Goal: Transaction & Acquisition: Purchase product/service

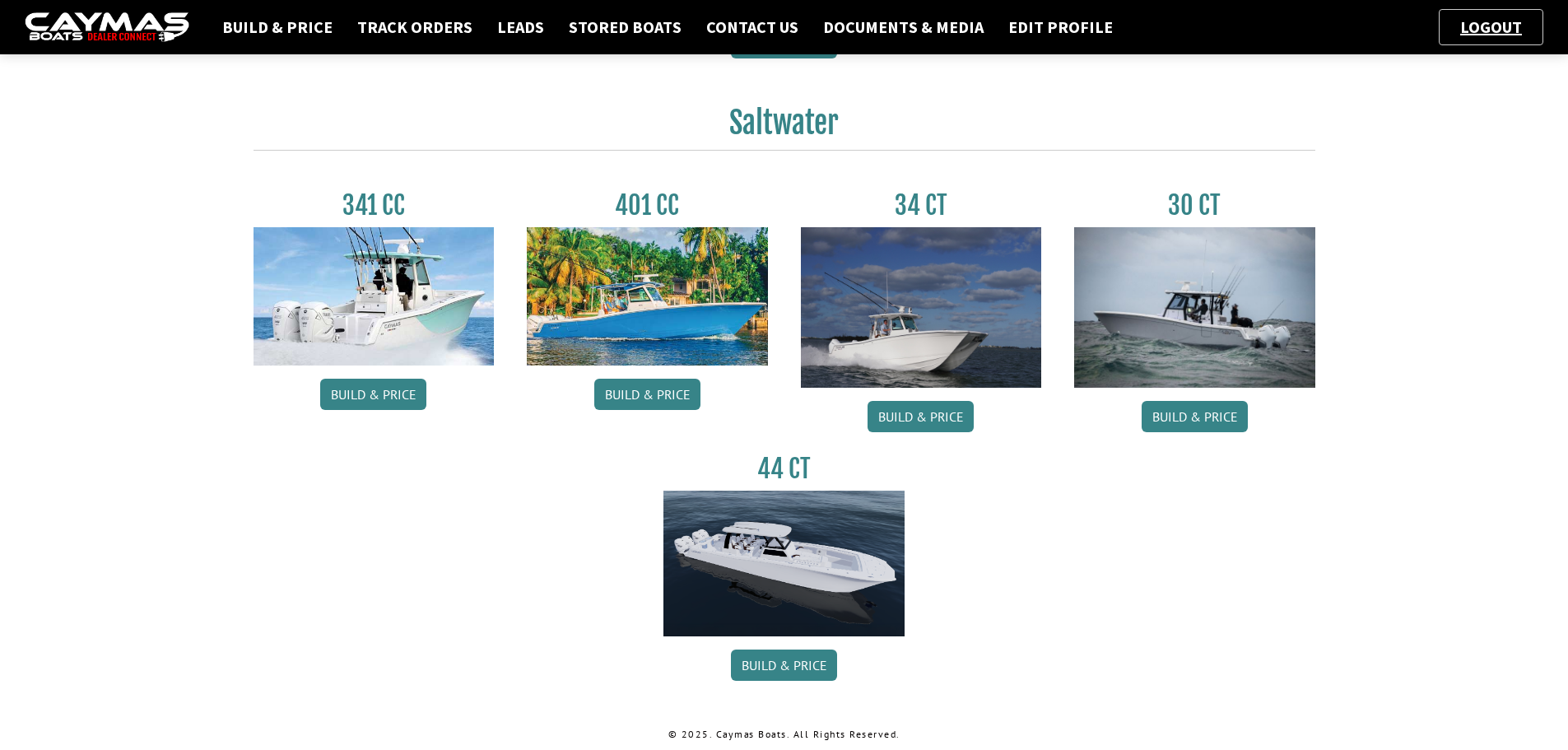
scroll to position [690, 0]
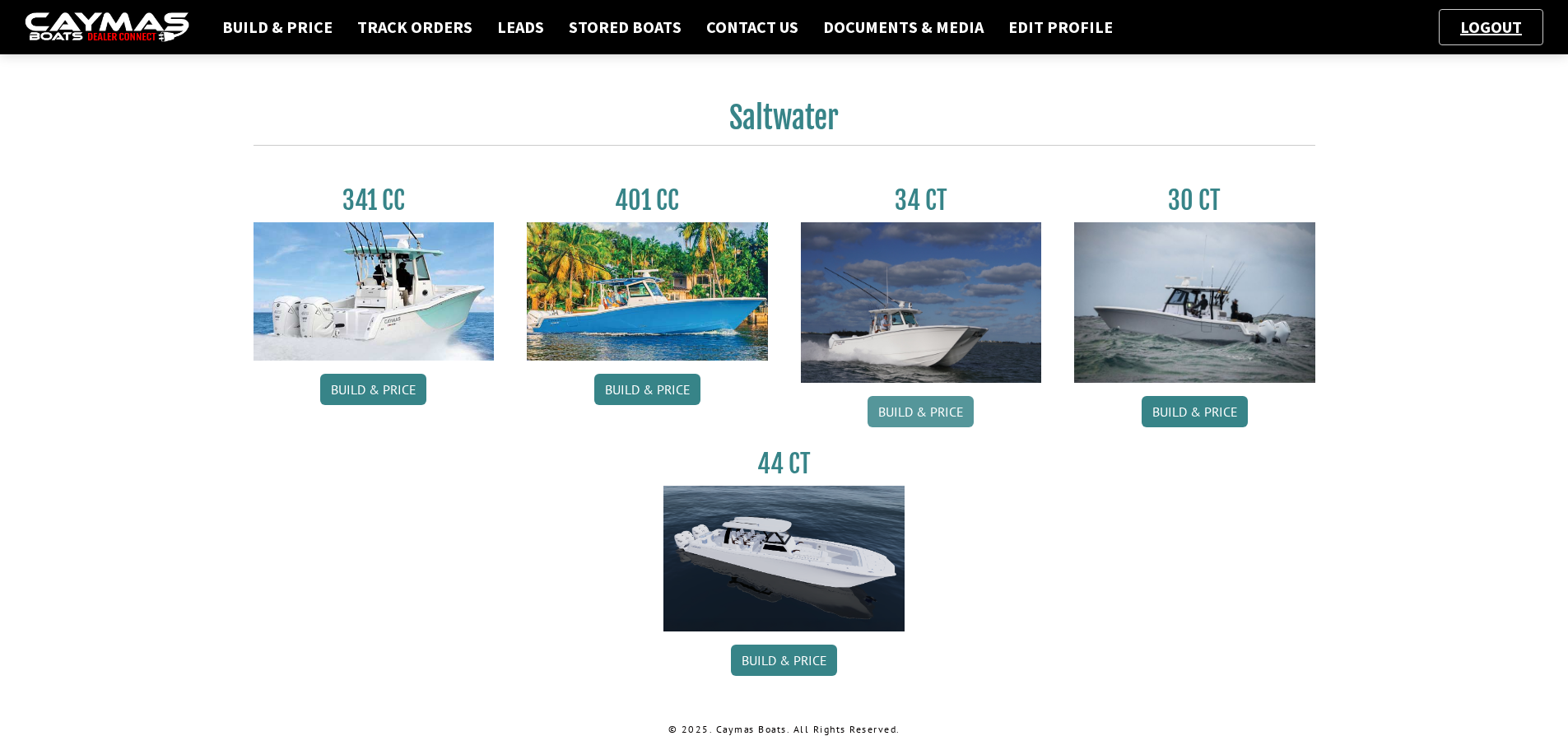
click at [930, 410] on link "Build & Price" at bounding box center [921, 412] width 107 height 31
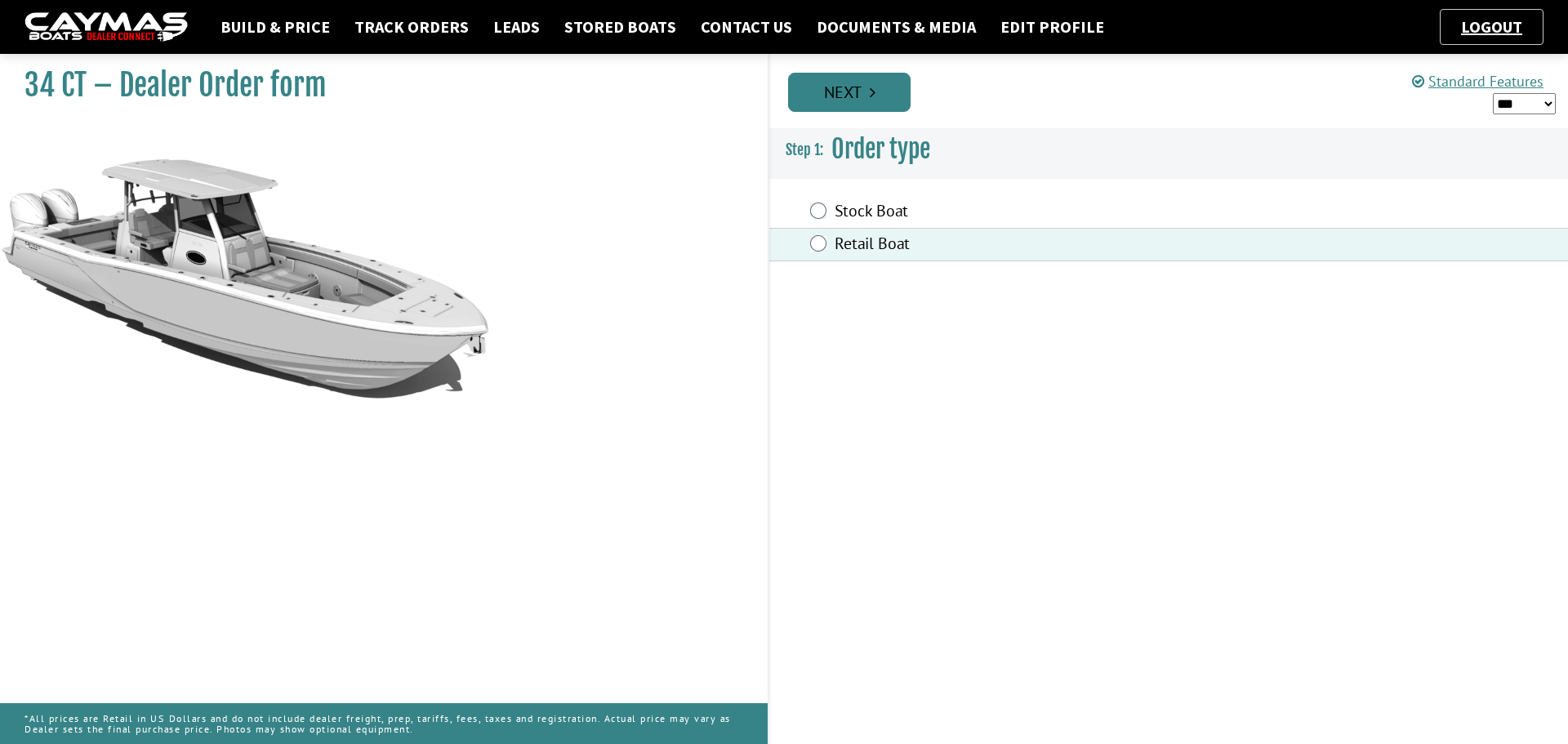
click at [873, 88] on icon "Pagination" at bounding box center [872, 92] width 6 height 16
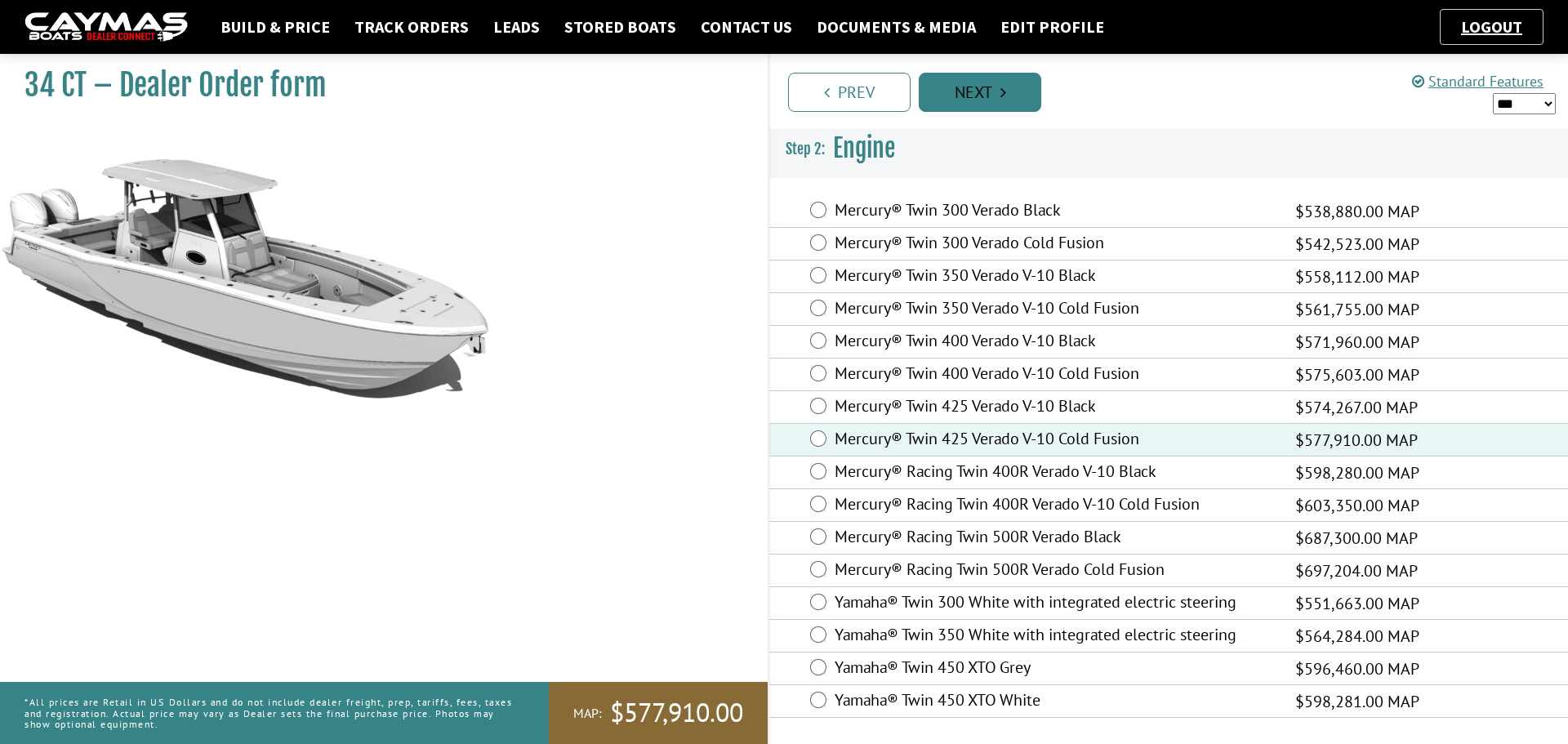
click at [966, 90] on link "Next" at bounding box center [979, 92] width 122 height 39
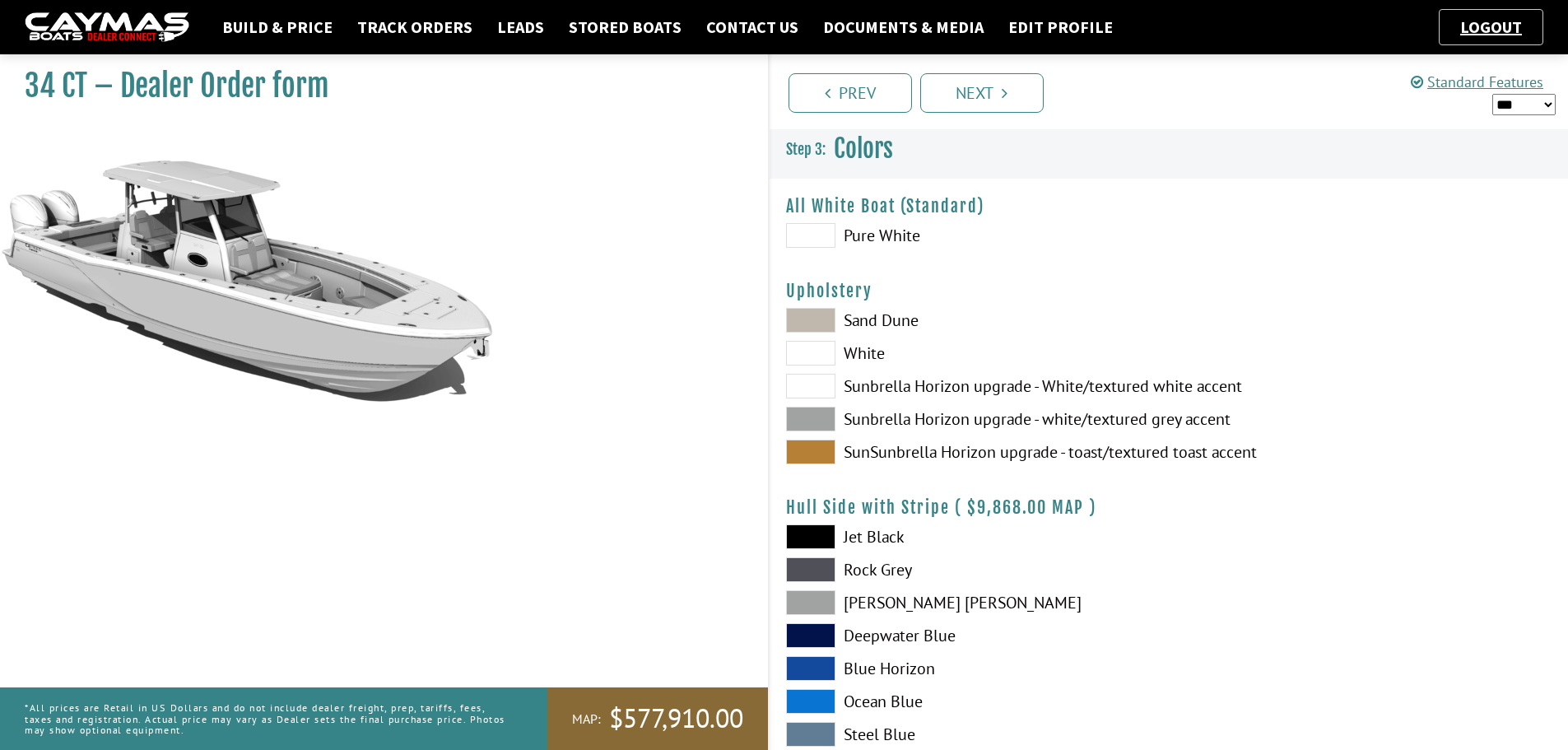
click at [806, 232] on span at bounding box center [811, 236] width 50 height 24
drag, startPoint x: 820, startPoint y: 354, endPoint x: 824, endPoint y: 337, distance: 17.5
click at [819, 354] on span at bounding box center [811, 353] width 50 height 24
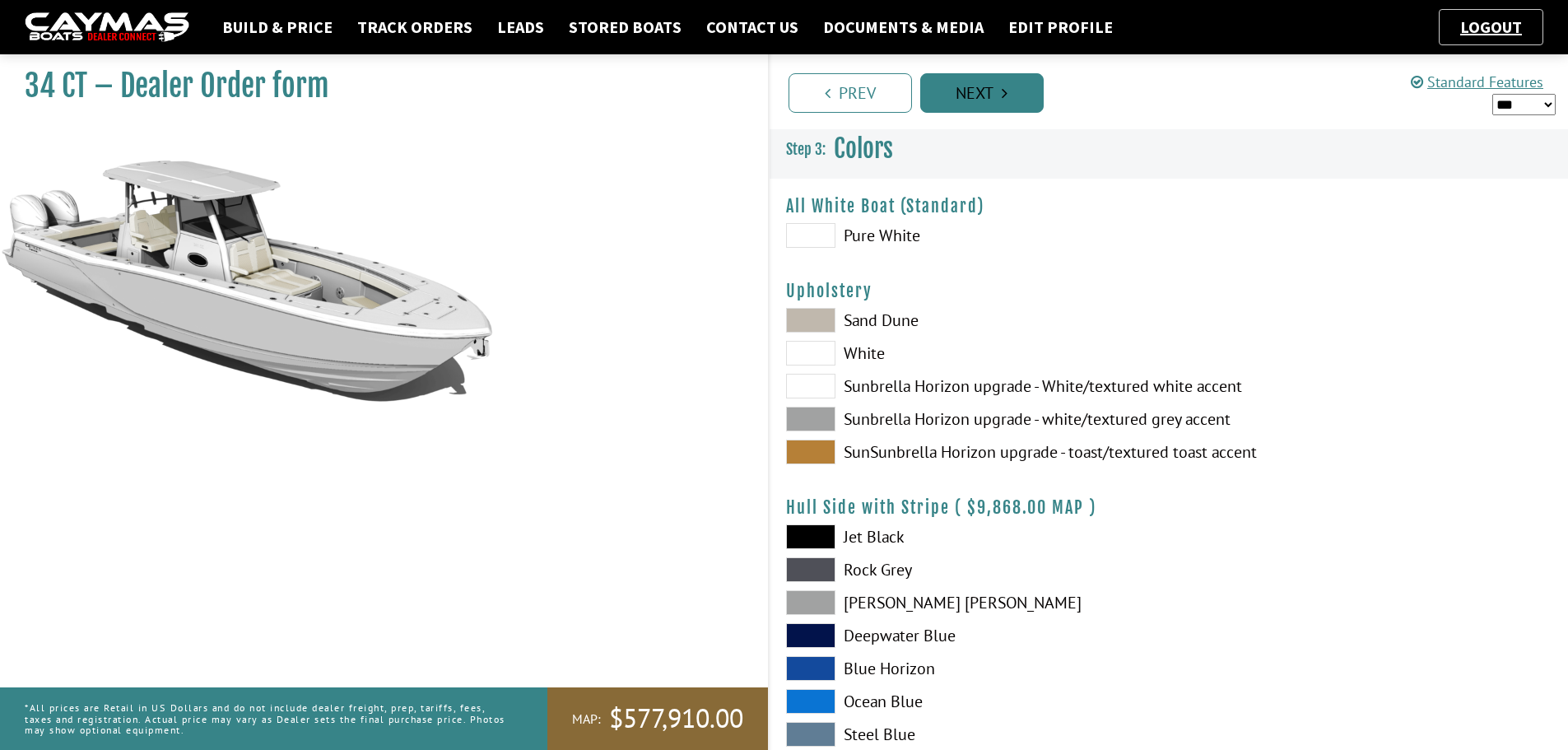
click at [988, 94] on link "Next" at bounding box center [981, 93] width 123 height 39
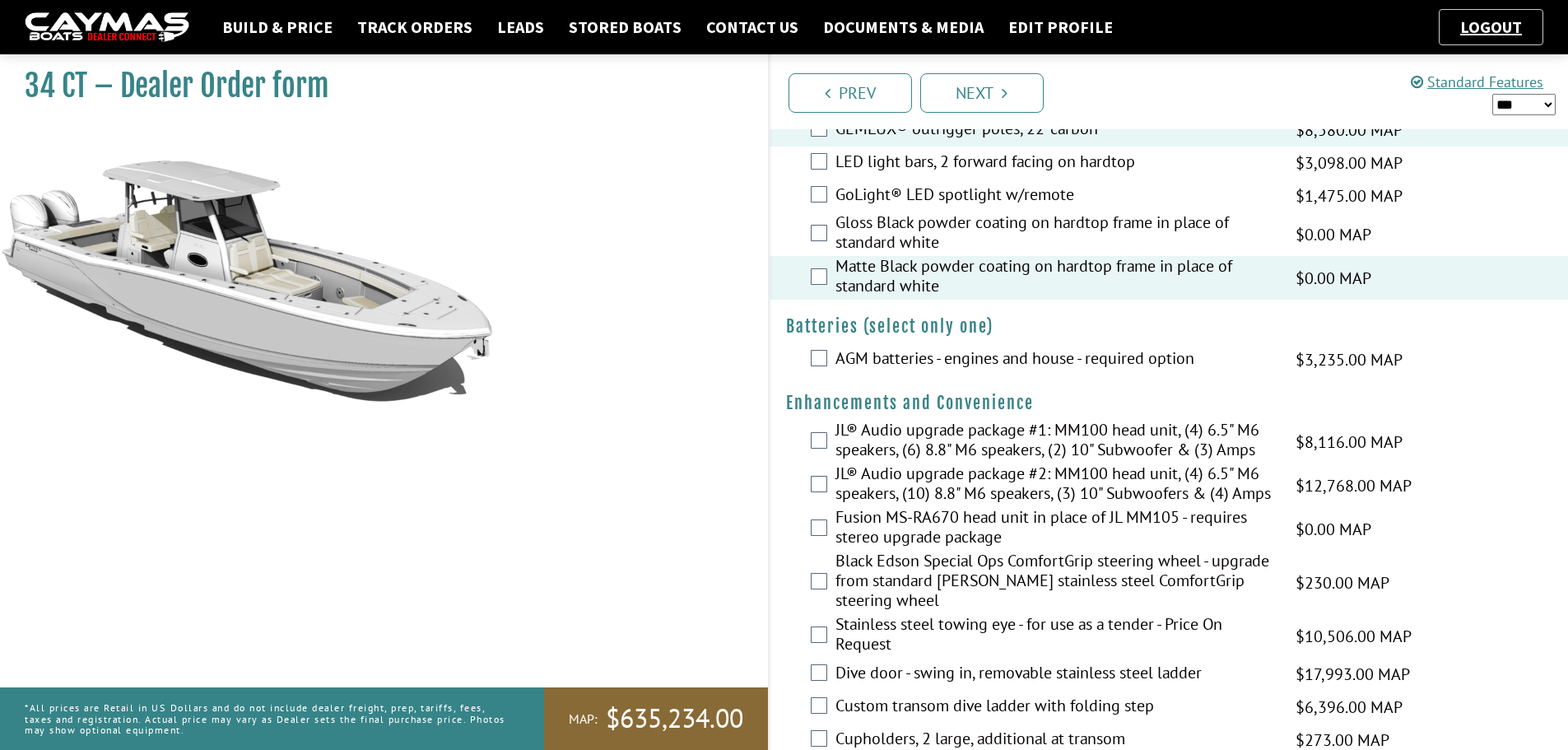
scroll to position [329, 0]
click at [834, 368] on div "AGM batteries - engines and house - required option $3,235.00 MAP $3,235.00 MSR…" at bounding box center [1170, 358] width 800 height 33
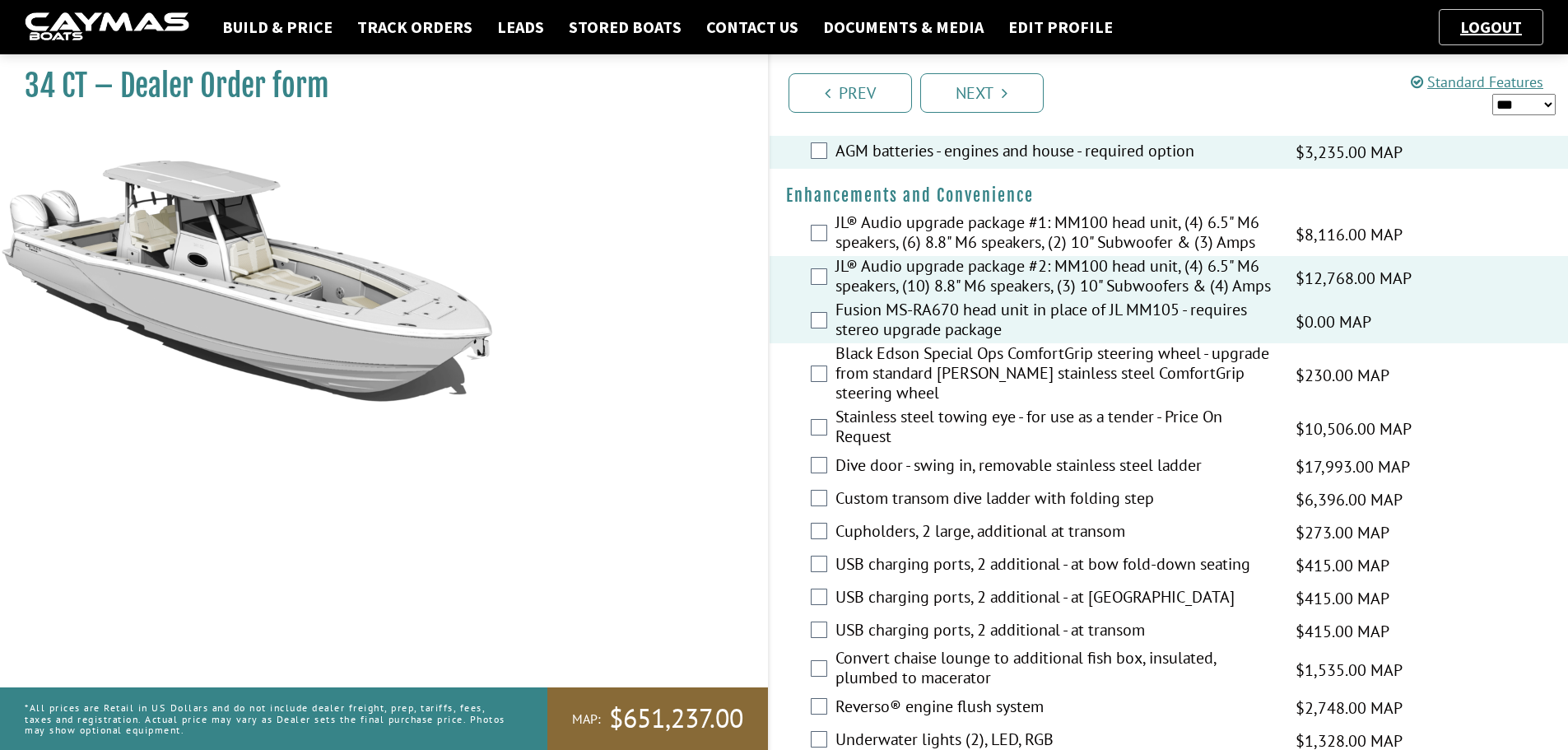
scroll to position [576, 0]
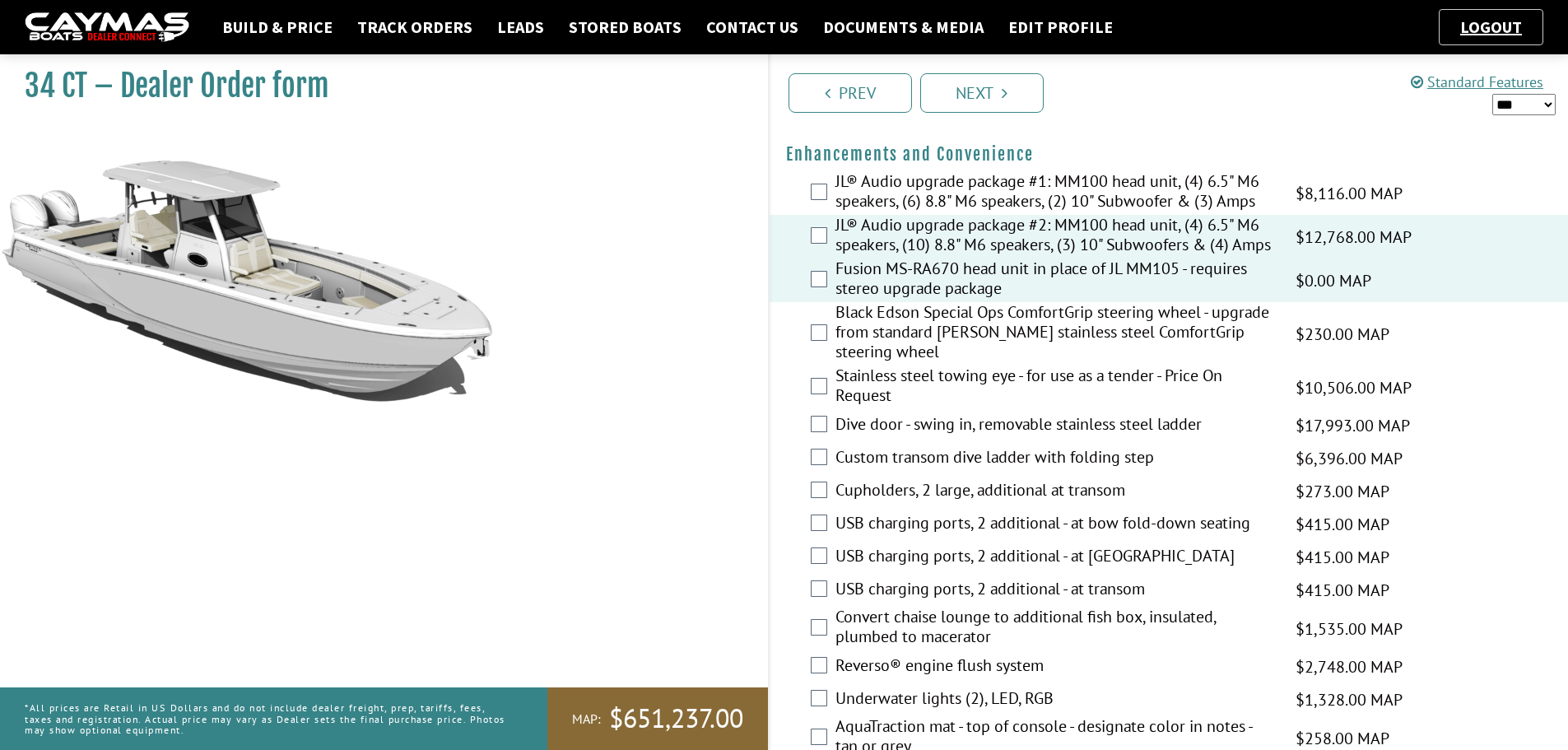
click at [829, 344] on div "Black Edson Special Ops ComfortGrip steering wheel - upgrade from standard Edso…" at bounding box center [1170, 334] width 800 height 64
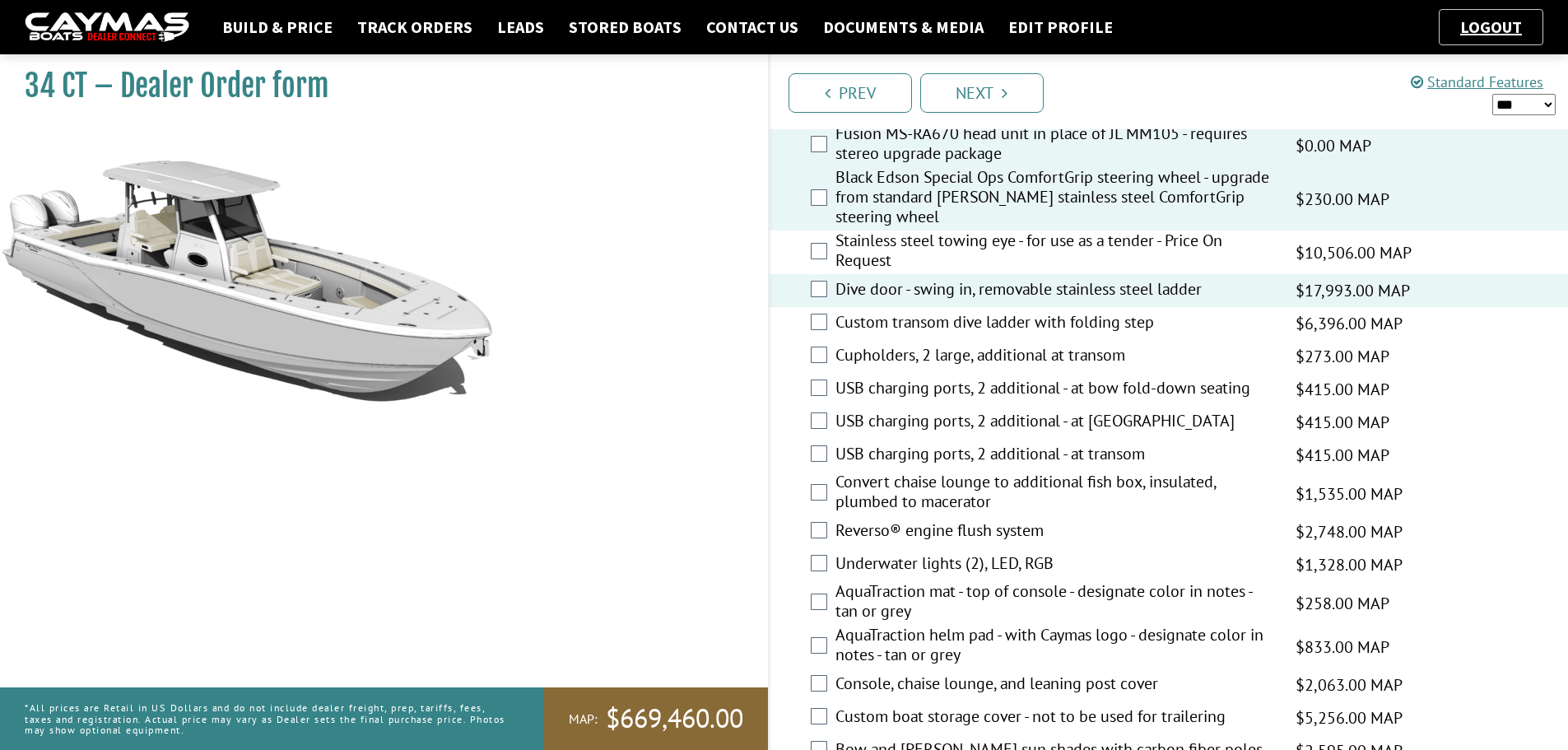
scroll to position [741, 0]
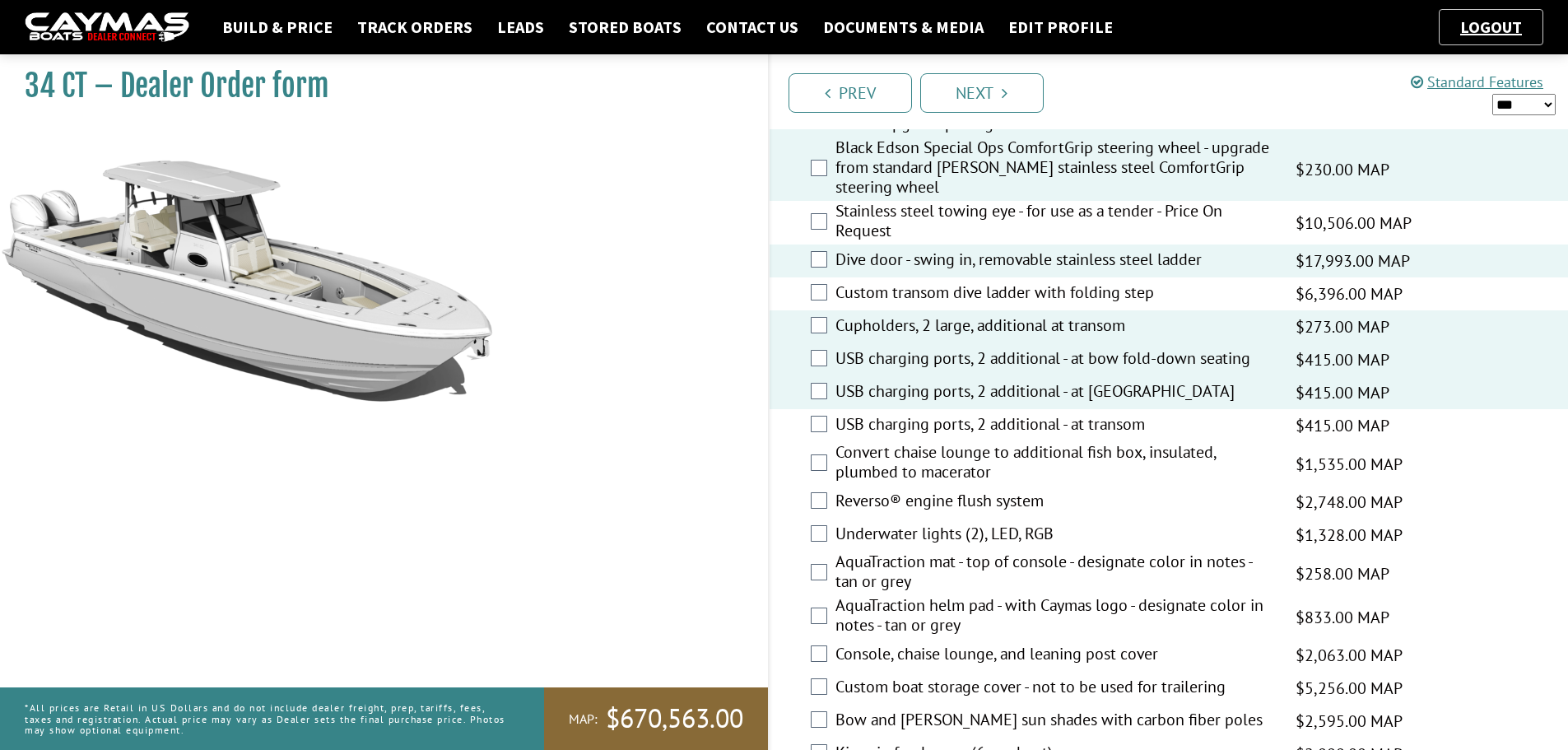
click at [816, 423] on div "USB charging ports, 2 additional - at transom $415.00 MAP $415.00 MSRP $249.00 …" at bounding box center [1170, 426] width 800 height 33
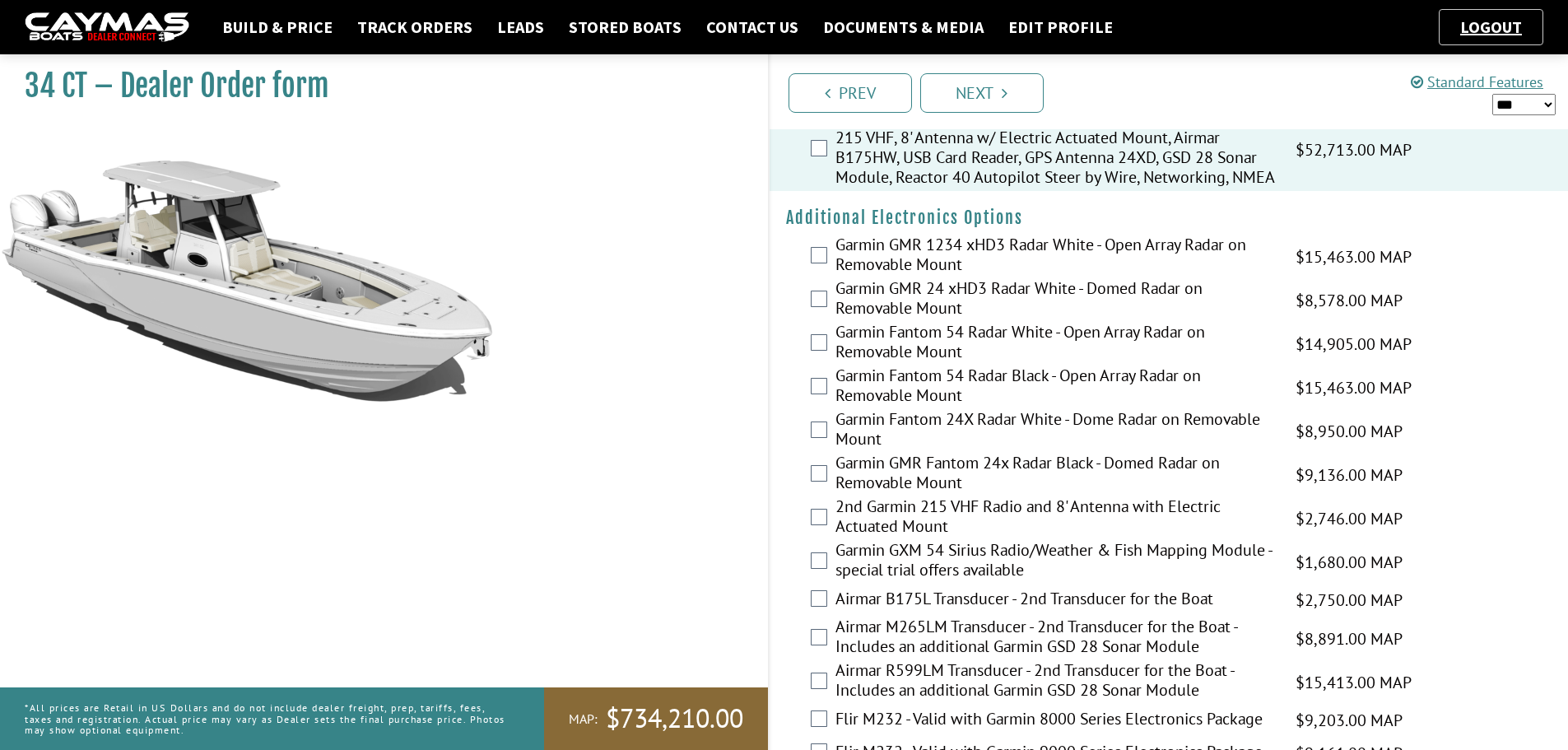
scroll to position [2415, 0]
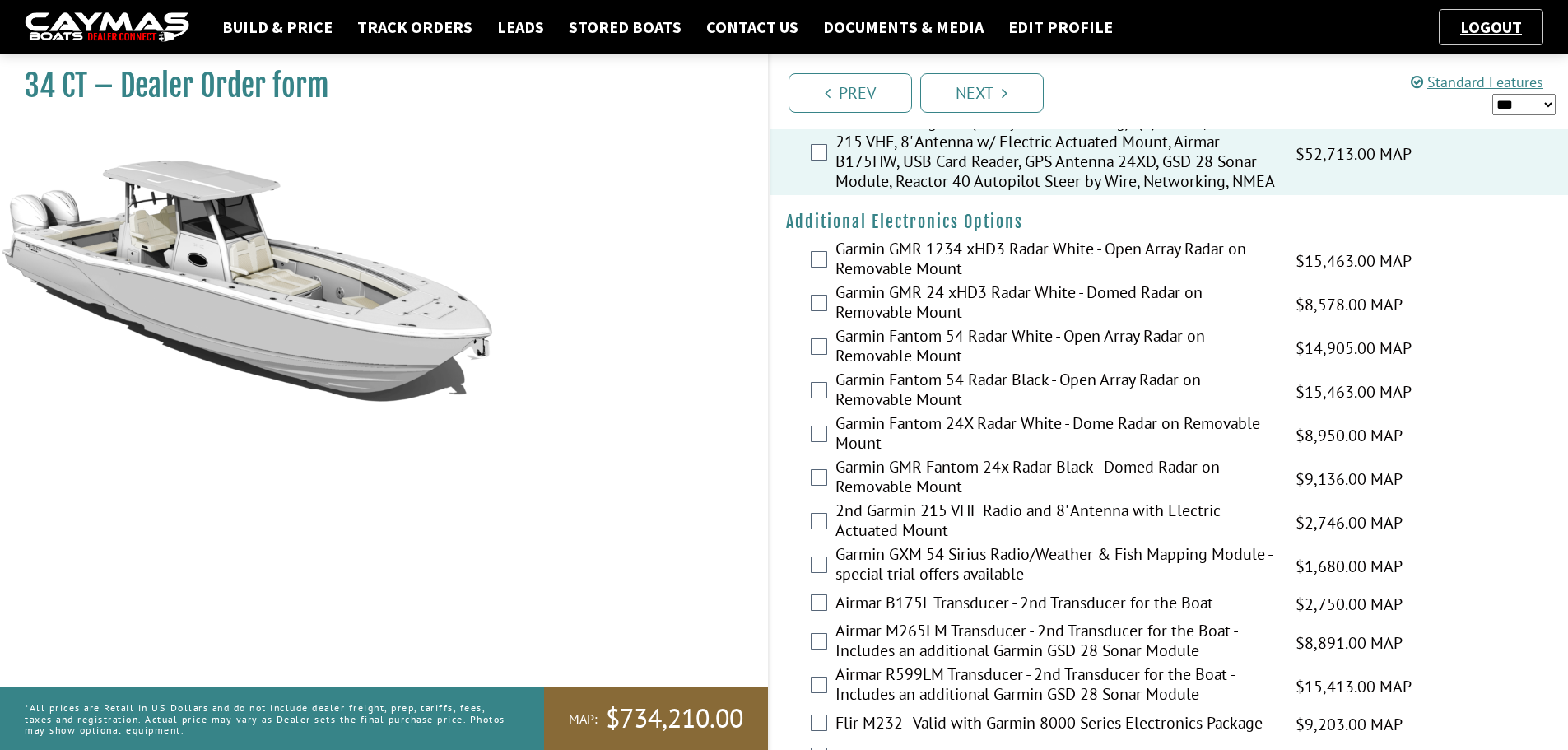
click at [1548, 102] on select "*** ****** ******" at bounding box center [1524, 104] width 64 height 22
click at [1493, 93] on select "*** ****** ******" at bounding box center [1524, 104] width 64 height 22
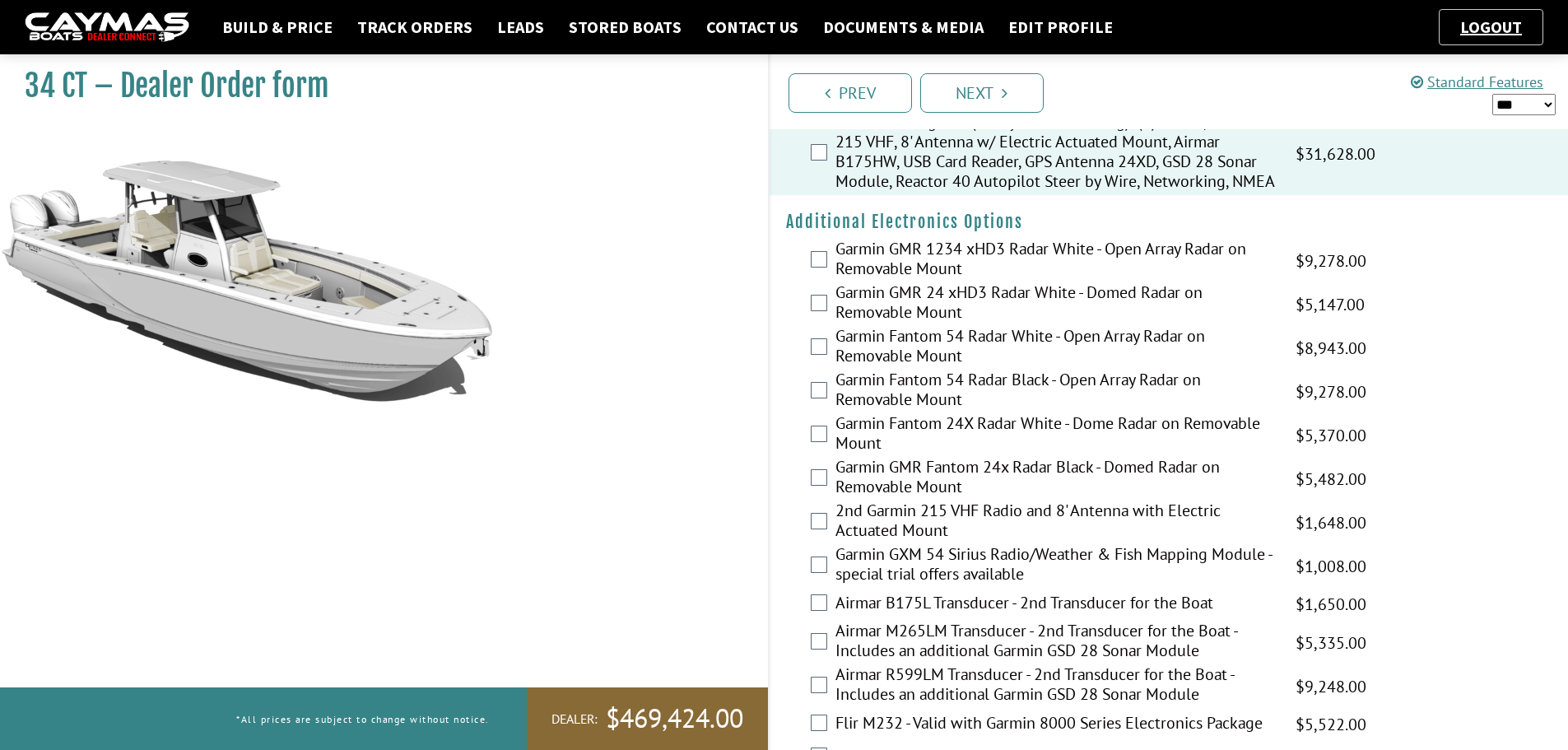
click at [1547, 103] on select "*** ****** ******" at bounding box center [1524, 104] width 64 height 22
select select "*"
click at [1493, 93] on select "*** ****** ******" at bounding box center [1524, 104] width 64 height 22
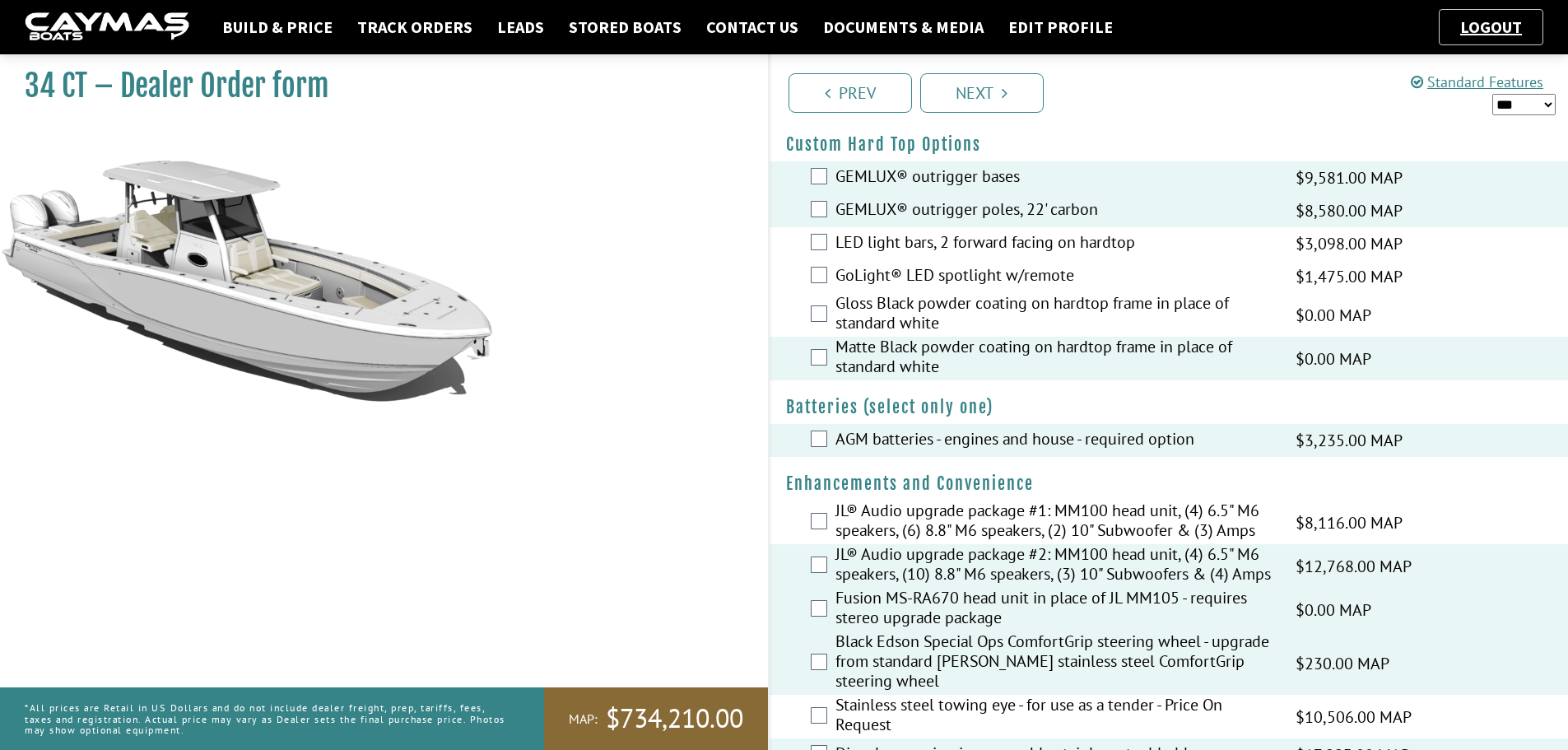
scroll to position [0, 0]
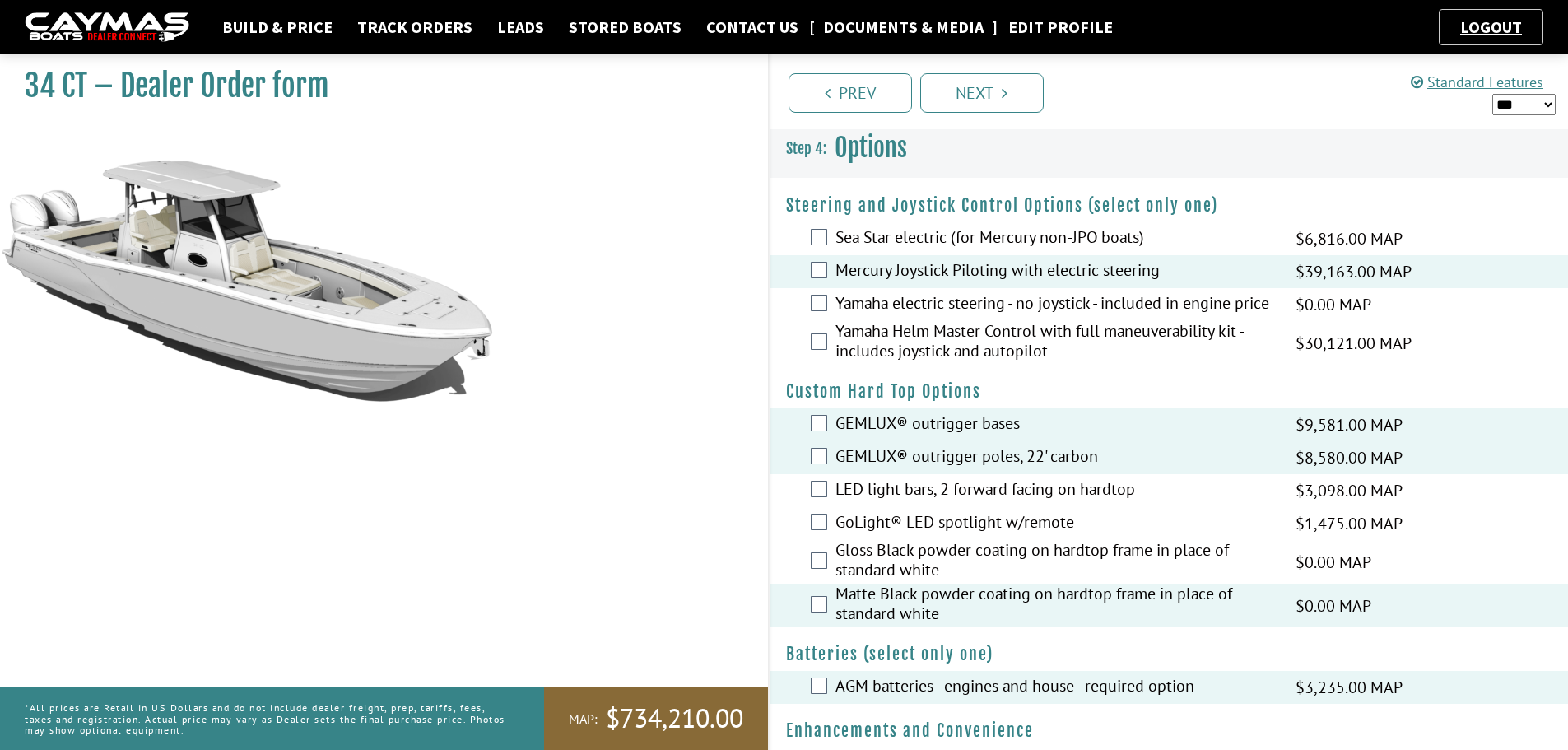
click at [847, 18] on link "Documents & Media" at bounding box center [904, 27] width 177 height 22
